Goal: Information Seeking & Learning: Learn about a topic

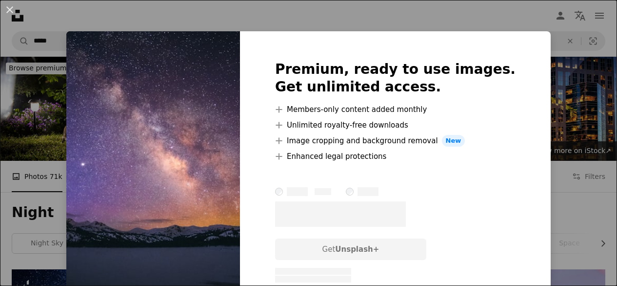
scroll to position [2392, 0]
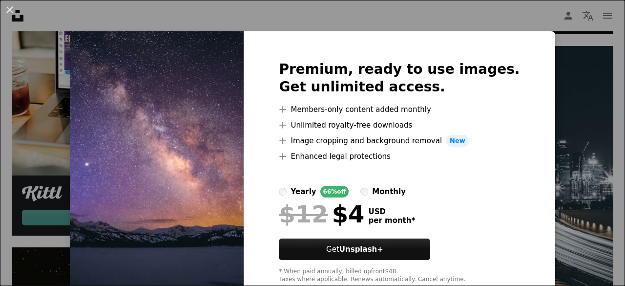
click at [220, 155] on img at bounding box center [157, 171] width 174 height 281
click at [581, 31] on div "An X shape Premium, ready to use images. Get unlimited access. A plus sign Memb…" at bounding box center [312, 143] width 625 height 286
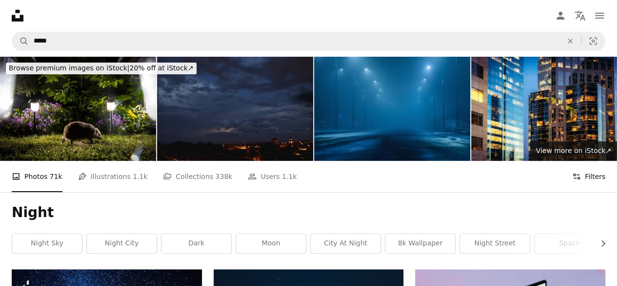
click at [586, 184] on button "Filters Filters" at bounding box center [589, 176] width 33 height 31
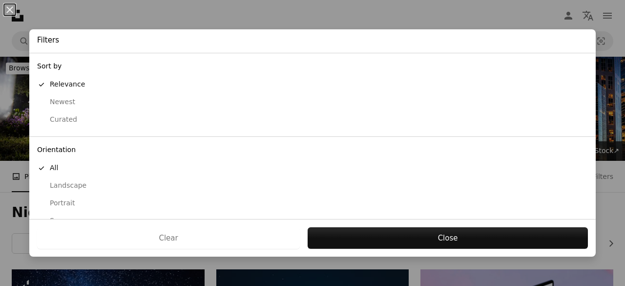
click at [62, 183] on div "Landscape" at bounding box center [312, 186] width 551 height 10
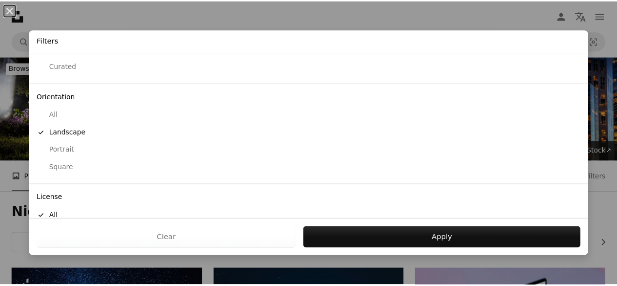
scroll to position [100, 0]
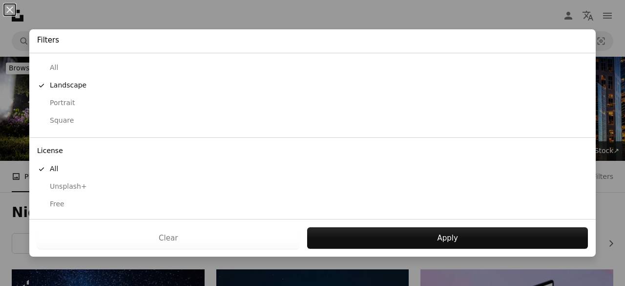
click at [57, 199] on div "Free" at bounding box center [312, 204] width 551 height 10
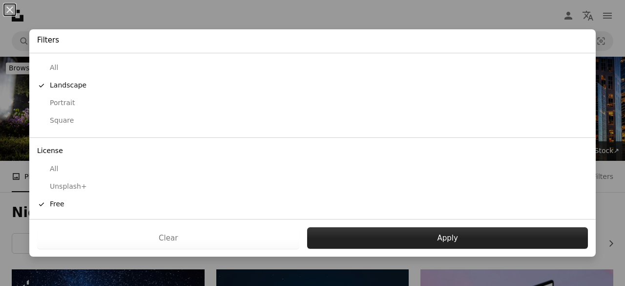
click at [365, 240] on button "Apply" at bounding box center [447, 237] width 281 height 21
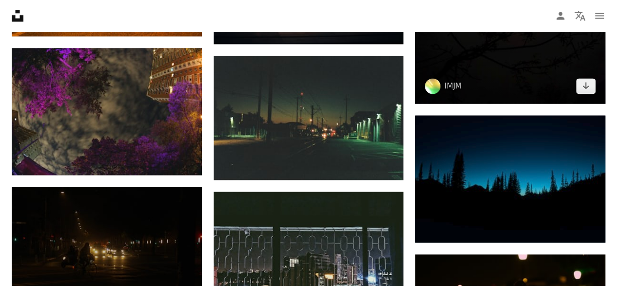
scroll to position [19285, 0]
